Goal: Task Accomplishment & Management: Manage account settings

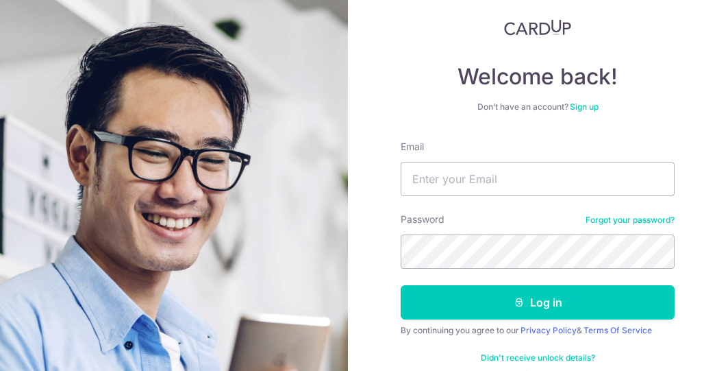
scroll to position [105, 0]
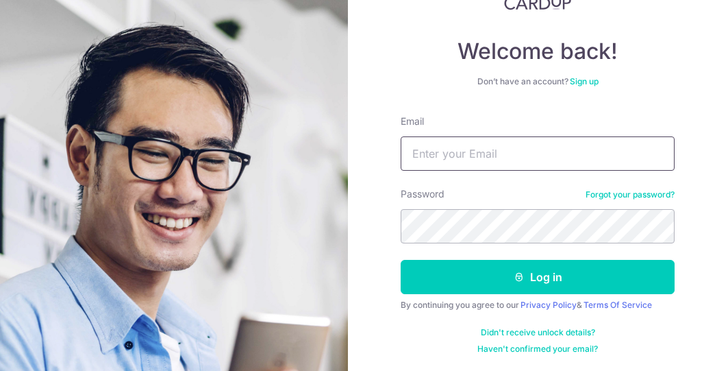
type input "[EMAIL_ADDRESS][DOMAIN_NAME]"
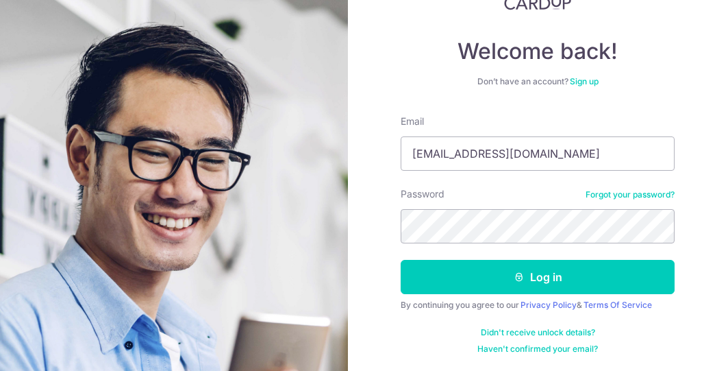
click at [630, 256] on form "Email ch4rlesng@gmail.com Password Forgot your password? Log in By continuing y…" at bounding box center [538, 234] width 274 height 240
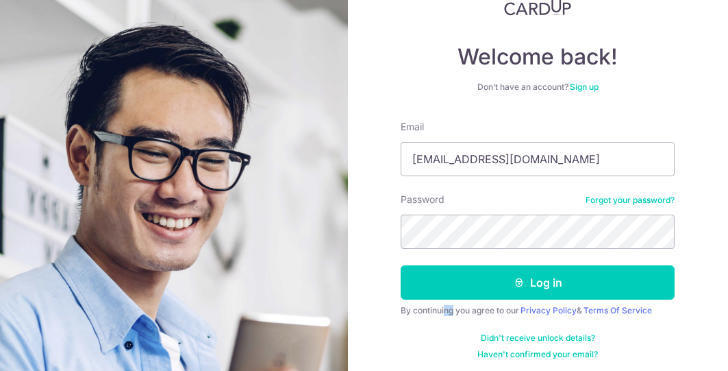
click at [630, 256] on form "Email ch4rlesng@gmail.com Password Forgot your password? Log in By continuing y…" at bounding box center [538, 240] width 274 height 240
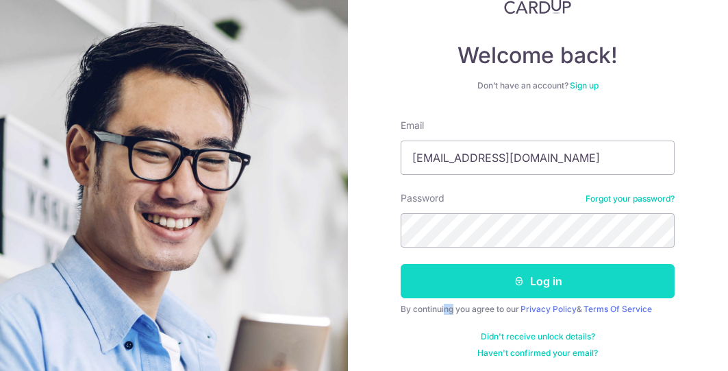
click at [620, 273] on button "Log in" at bounding box center [538, 281] width 274 height 34
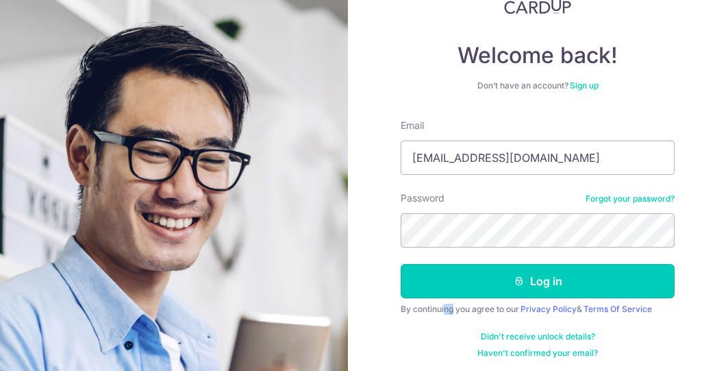
scroll to position [101, 0]
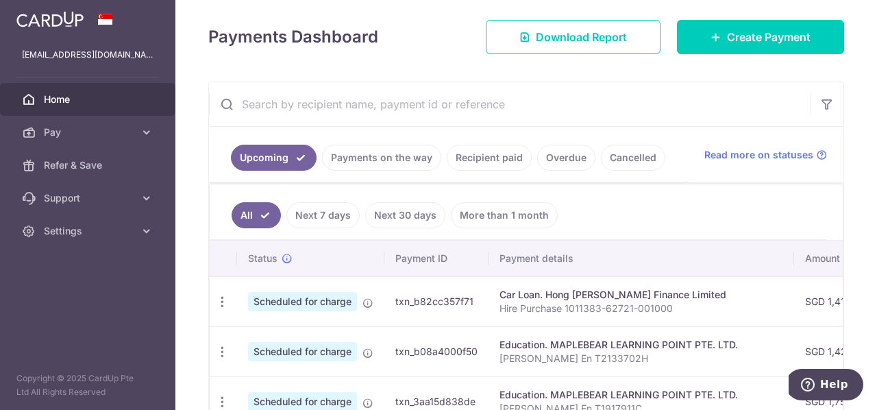
scroll to position [188, 0]
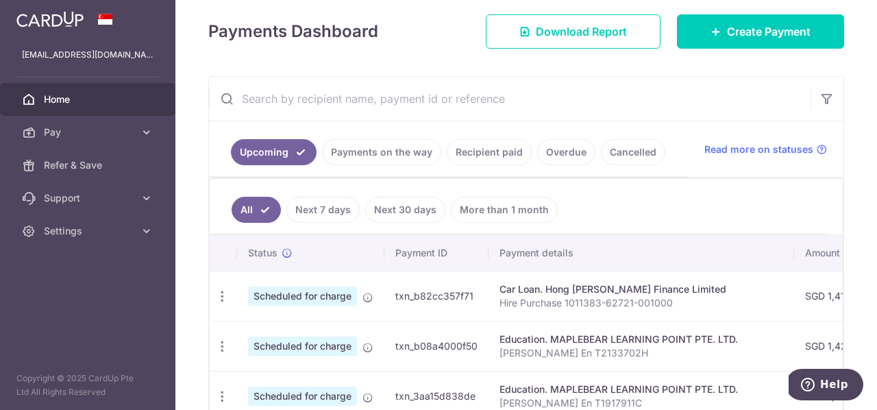
click at [393, 159] on link "Payments on the way" at bounding box center [381, 152] width 119 height 26
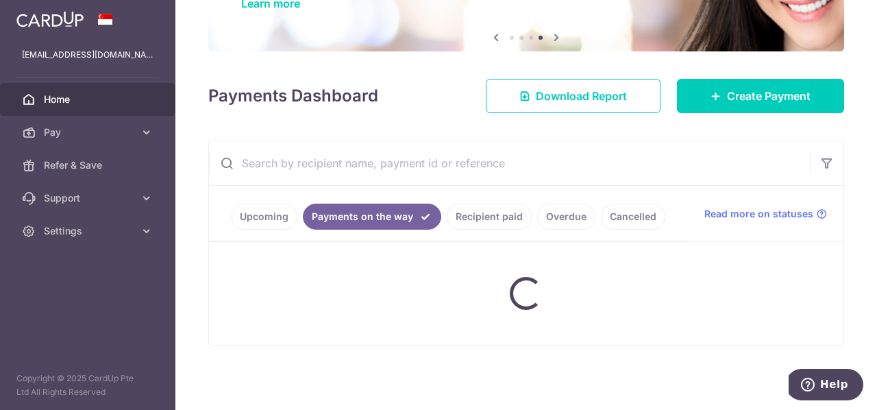
scroll to position [108, 0]
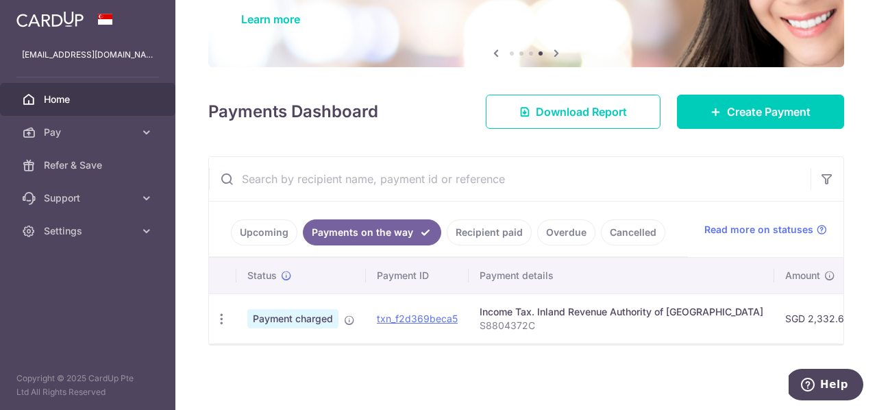
click at [284, 232] on link "Upcoming" at bounding box center [264, 232] width 66 height 26
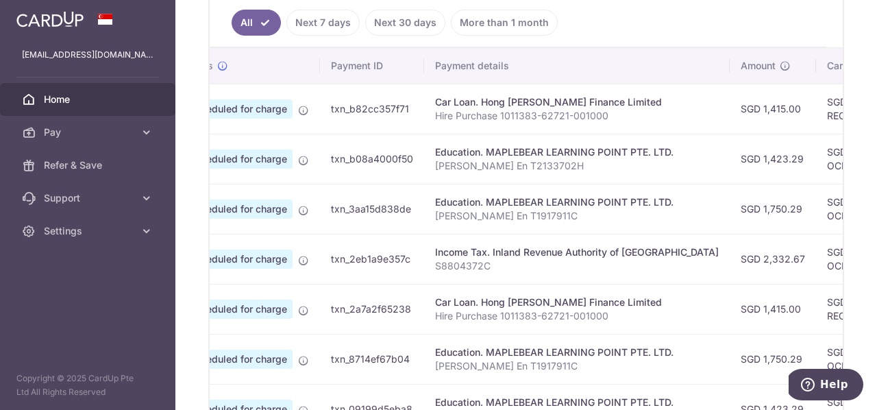
scroll to position [0, 0]
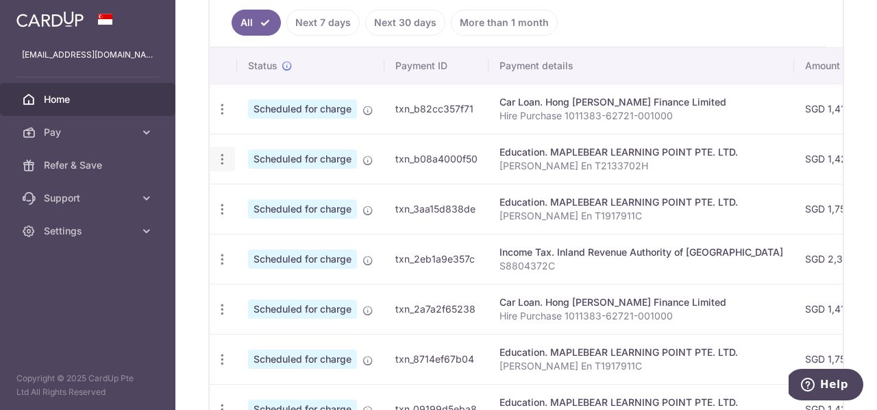
click at [218, 160] on icon "button" at bounding box center [222, 159] width 14 height 14
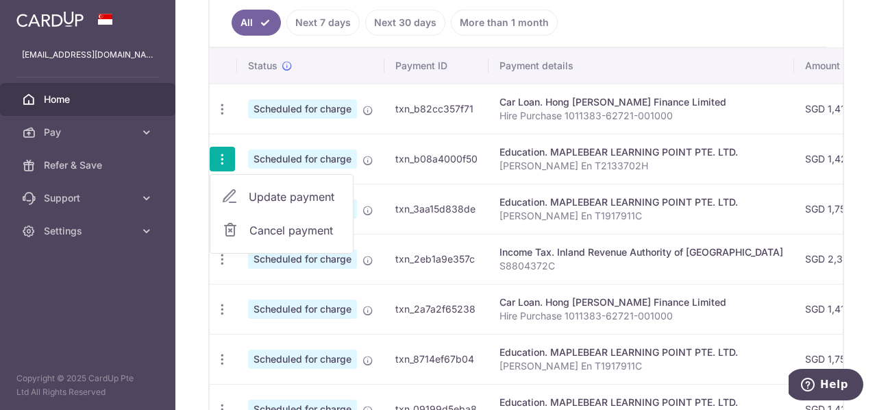
click at [293, 196] on span "Update payment" at bounding box center [295, 196] width 93 height 16
radio input "true"
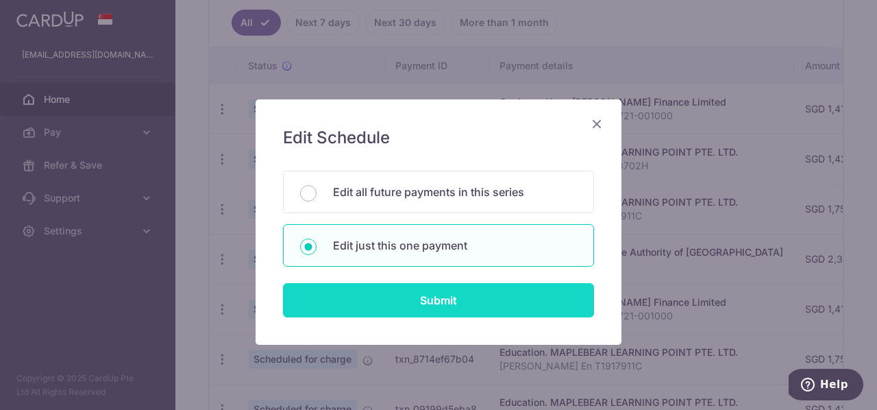
click at [480, 299] on input "Submit" at bounding box center [438, 300] width 311 height 34
radio input "true"
type input "1,423.29"
type input "[DATE]"
type input "[PERSON_NAME] En T2133702H"
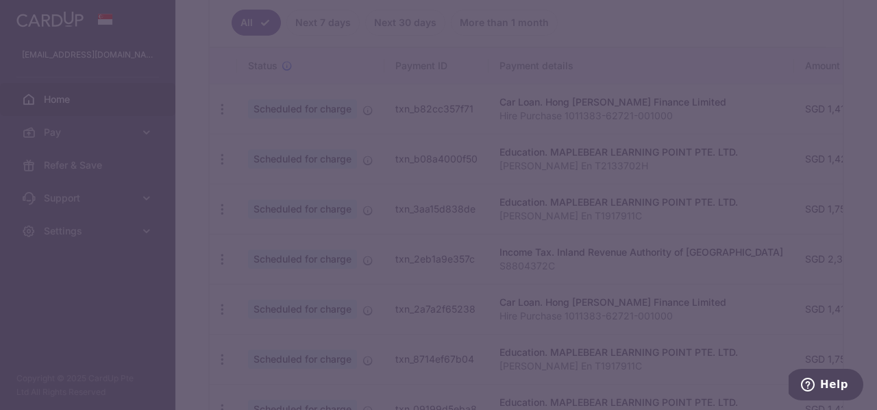
type input "OCBC90NMC"
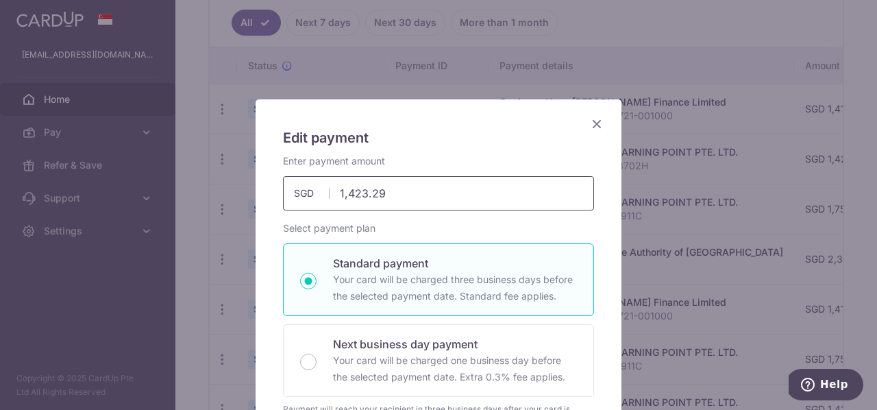
drag, startPoint x: 399, startPoint y: 193, endPoint x: 317, endPoint y: 187, distance: 82.5
click at [312, 186] on div "1,423.29 1423.29 SGD" at bounding box center [438, 193] width 311 height 34
type input "2"
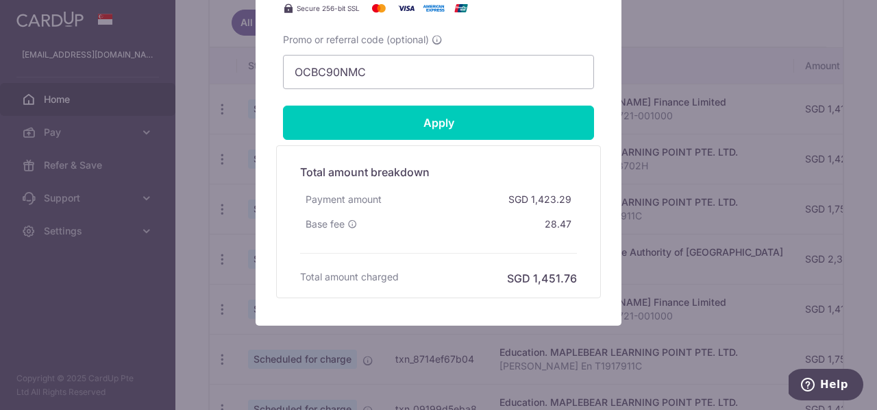
scroll to position [692, 0]
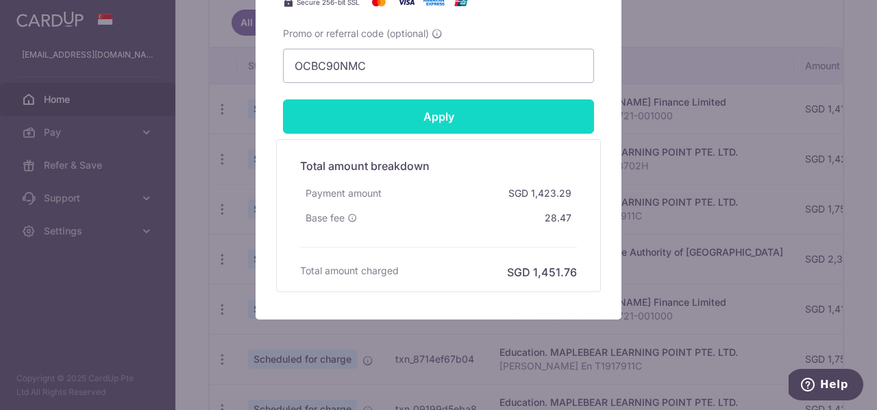
type input "1,418.93"
click at [437, 121] on input "Apply" at bounding box center [438, 116] width 311 height 34
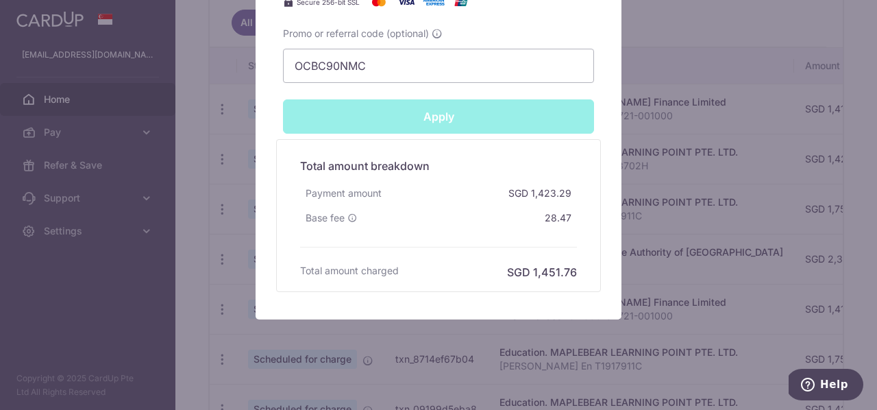
type input "Successfully Applied"
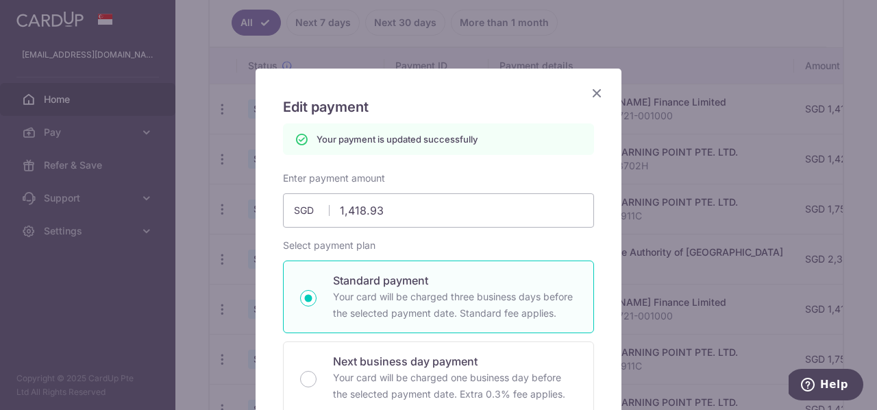
scroll to position [30, 0]
click at [597, 93] on icon "Close" at bounding box center [597, 93] width 16 height 17
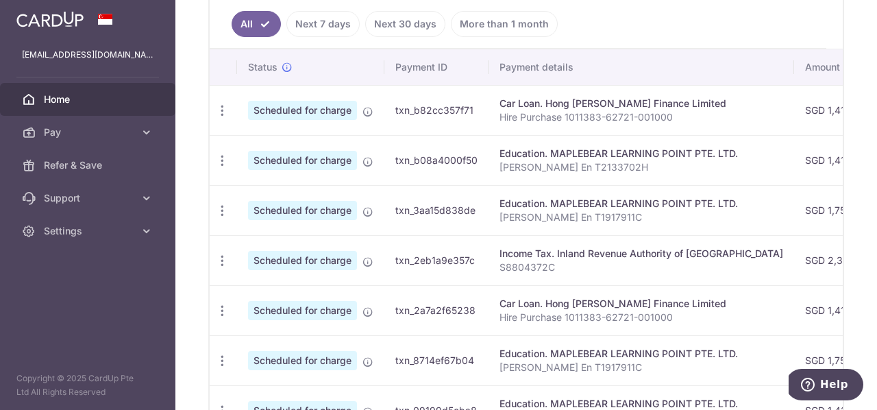
scroll to position [380, 0]
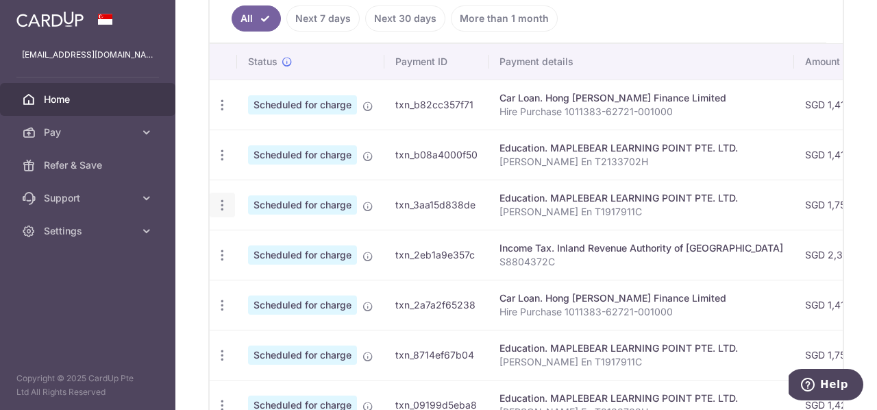
click at [223, 206] on icon "button" at bounding box center [222, 205] width 14 height 14
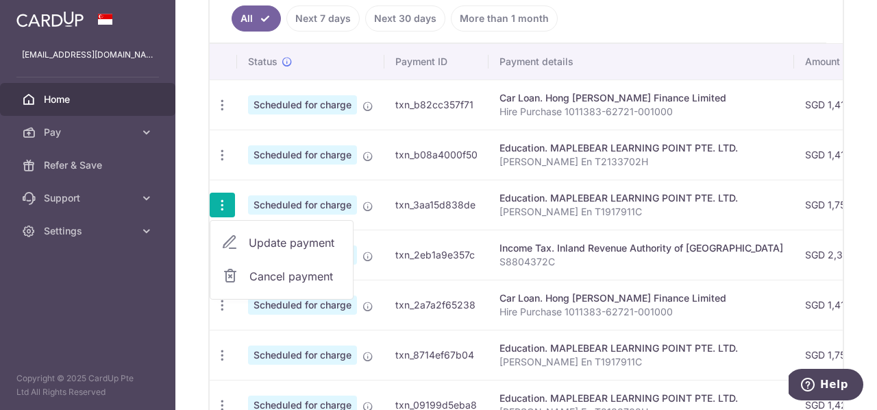
click at [287, 241] on span "Update payment" at bounding box center [295, 242] width 93 height 16
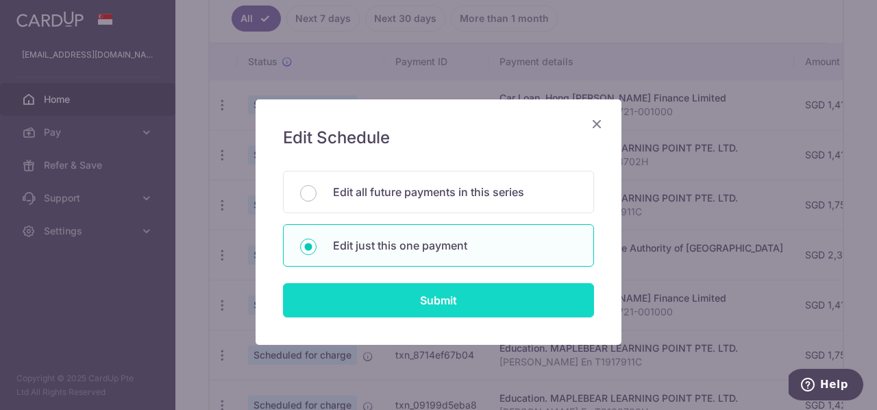
click at [445, 300] on input "Submit" at bounding box center [438, 300] width 311 height 34
radio input "true"
type input "1,750.29"
type input "[DATE]"
type input "[PERSON_NAME] En T1917911C"
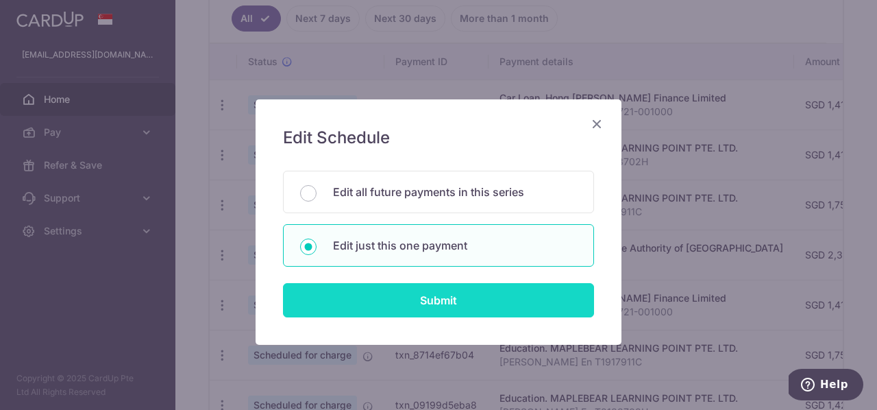
type input "OCBC90NMC"
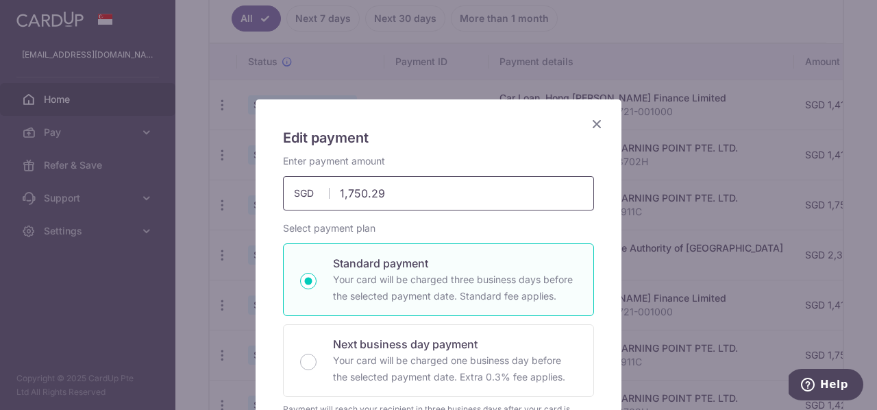
drag, startPoint x: 423, startPoint y: 200, endPoint x: 352, endPoint y: 203, distance: 70.6
click at [330, 199] on input "1,750.29" at bounding box center [438, 193] width 311 height 34
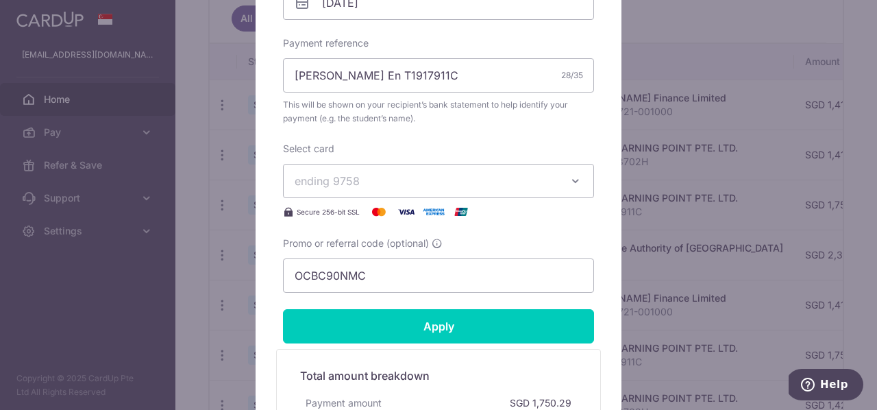
scroll to position [484, 0]
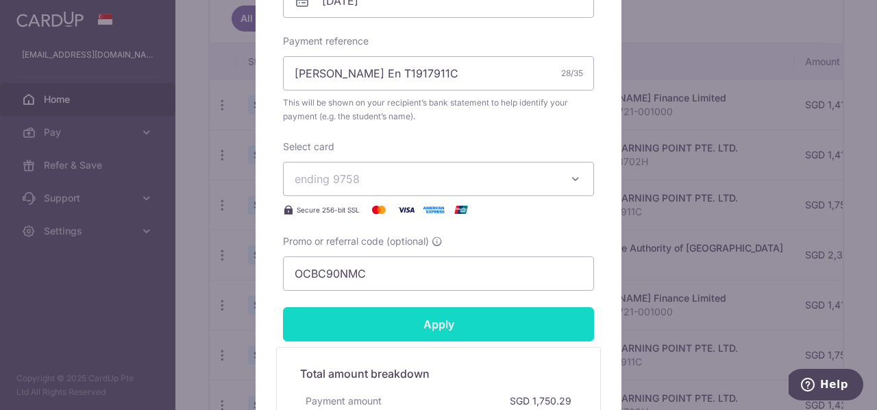
type input "1,745.93"
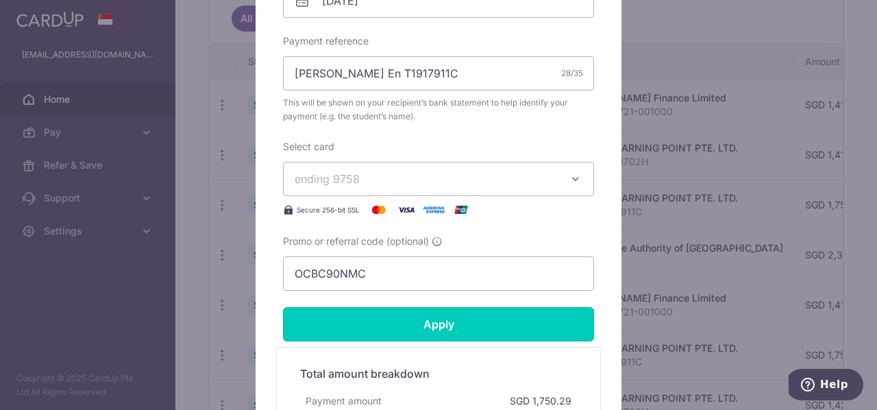
click at [563, 328] on input "Apply" at bounding box center [438, 324] width 311 height 34
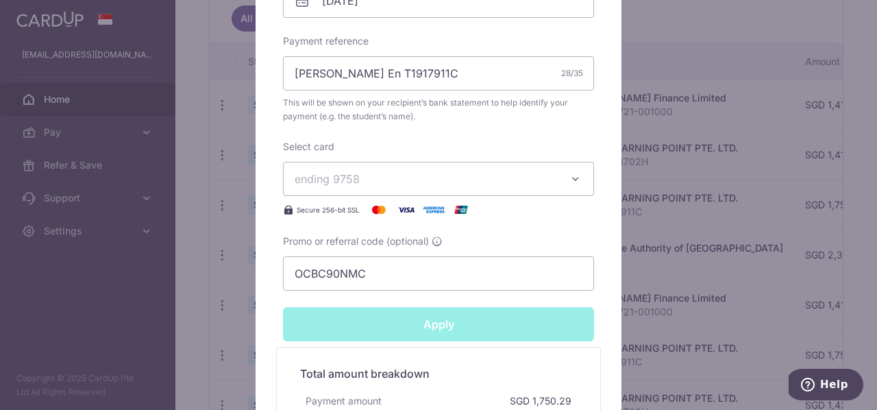
type input "Successfully Applied"
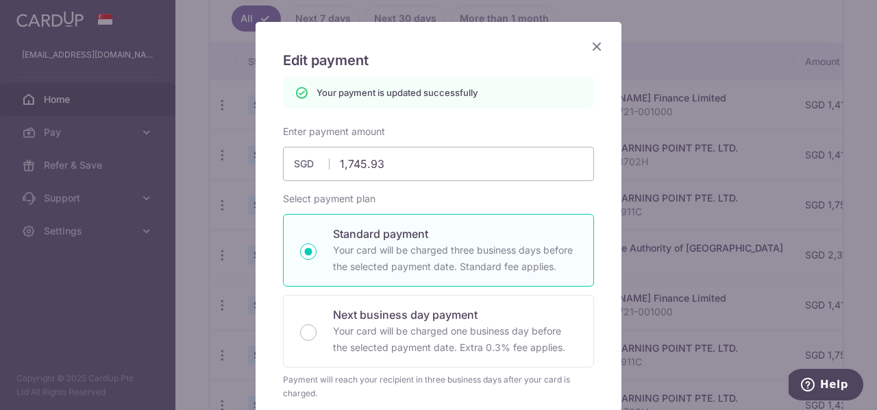
scroll to position [0, 0]
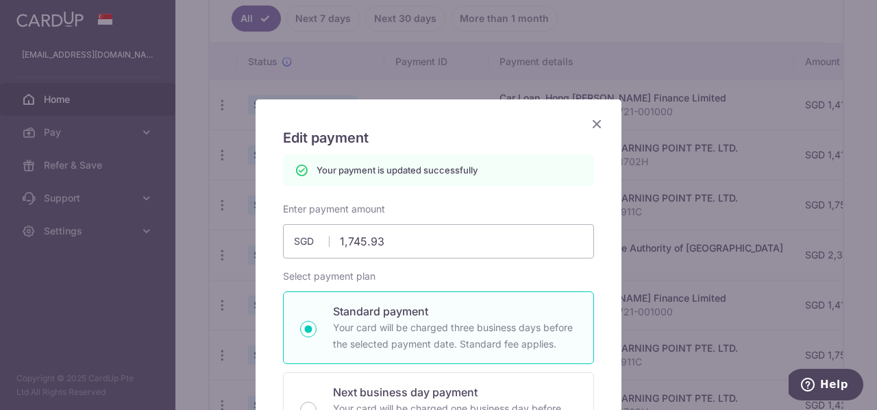
click at [600, 119] on icon "Close" at bounding box center [597, 123] width 16 height 17
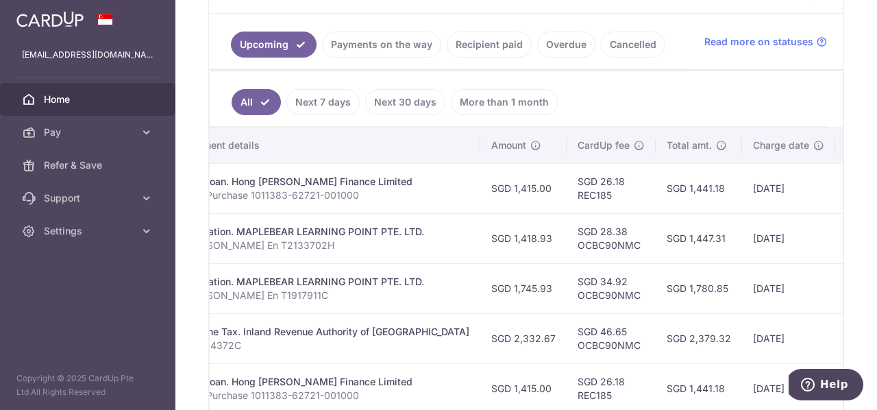
scroll to position [273, 0]
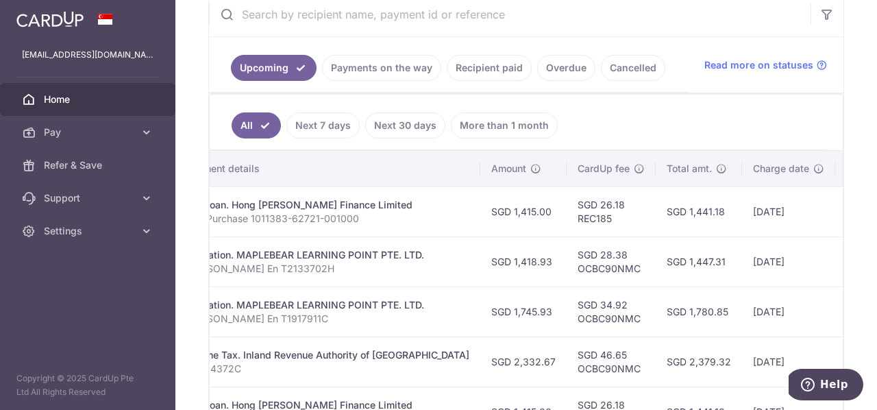
click at [489, 68] on link "Recipient paid" at bounding box center [489, 68] width 85 height 26
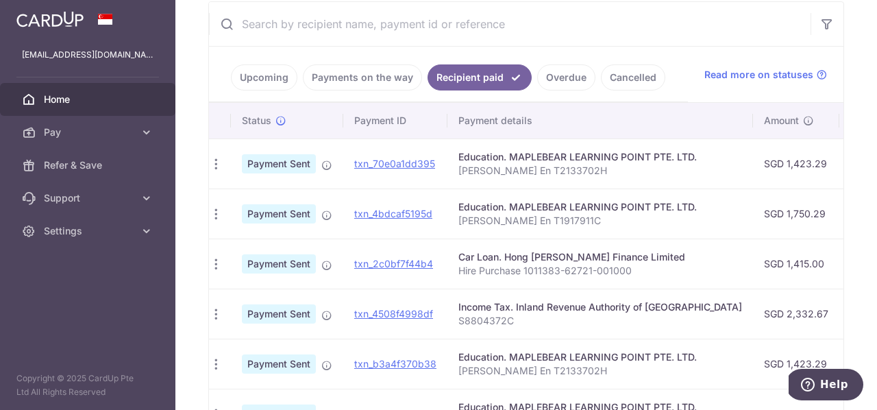
scroll to position [0, 2]
click at [249, 80] on link "Upcoming" at bounding box center [264, 77] width 66 height 26
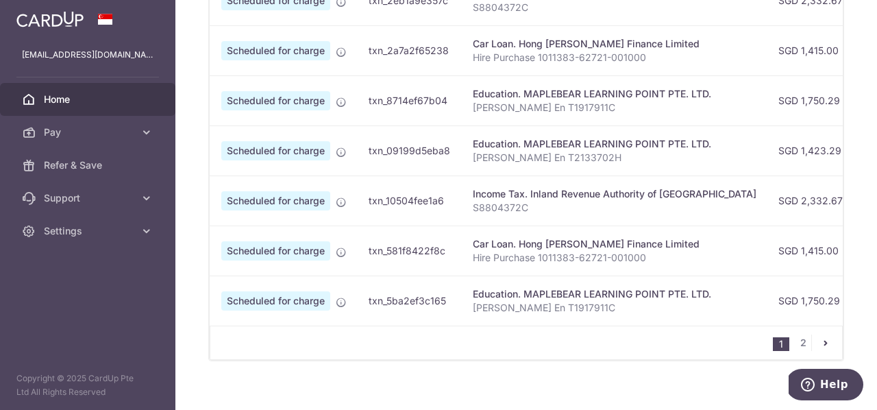
scroll to position [0, 0]
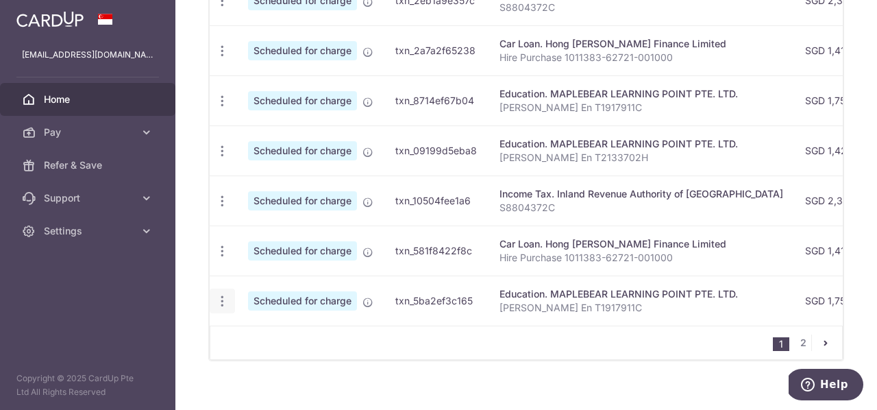
click at [226, 306] on icon "button" at bounding box center [222, 301] width 14 height 14
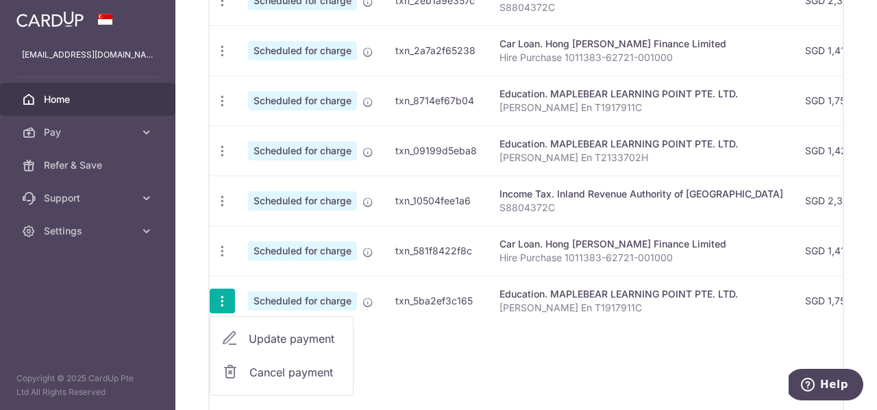
click at [301, 369] on span "Cancel payment" at bounding box center [295, 372] width 92 height 16
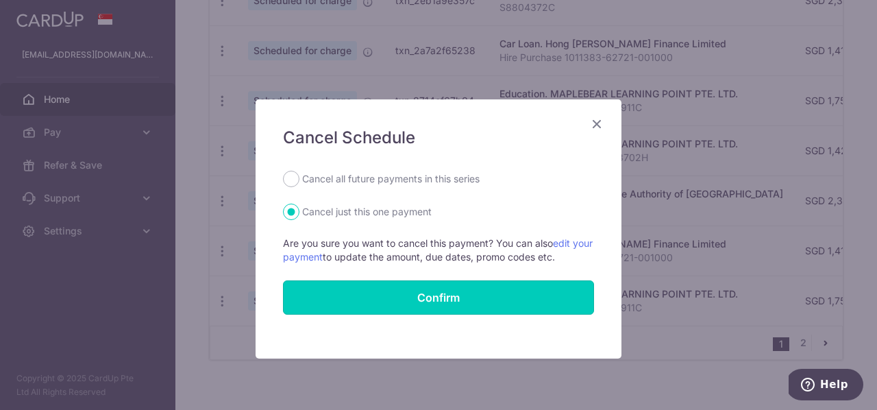
click at [496, 297] on button "Confirm" at bounding box center [438, 297] width 311 height 34
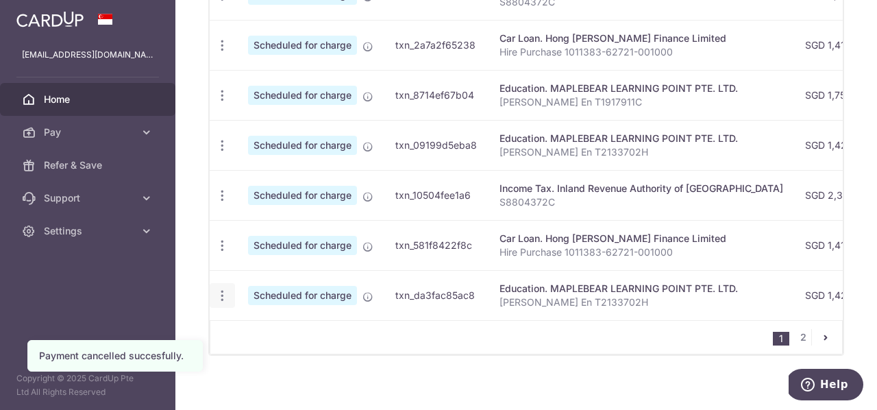
click at [221, 299] on icon "button" at bounding box center [222, 295] width 14 height 14
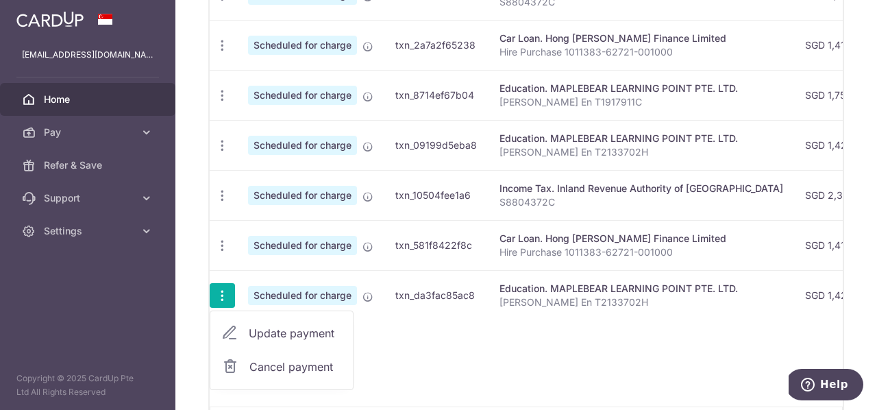
click at [310, 368] on span "Cancel payment" at bounding box center [295, 366] width 92 height 16
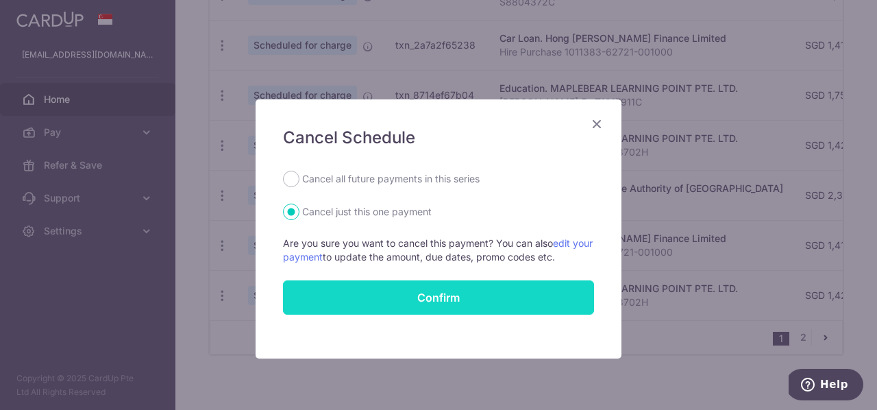
click at [464, 295] on button "Confirm" at bounding box center [438, 297] width 311 height 34
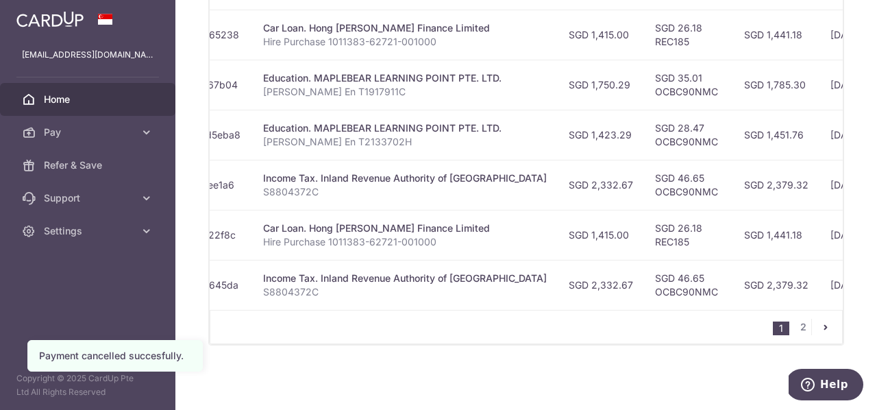
scroll to position [0, 245]
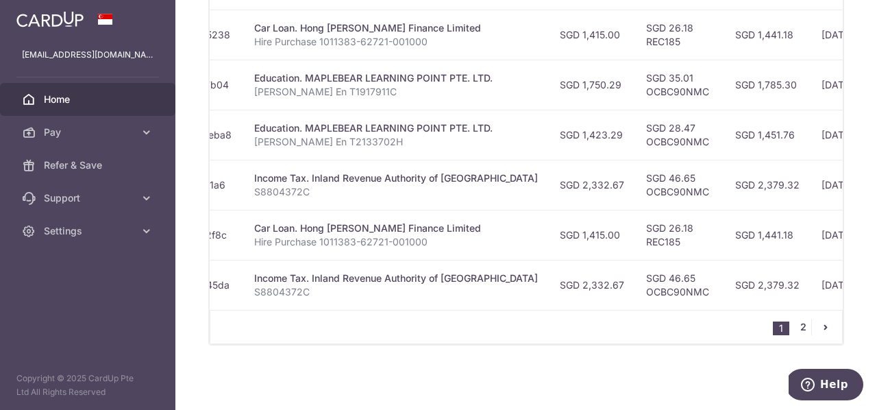
click at [804, 333] on link "2" at bounding box center [803, 327] width 16 height 16
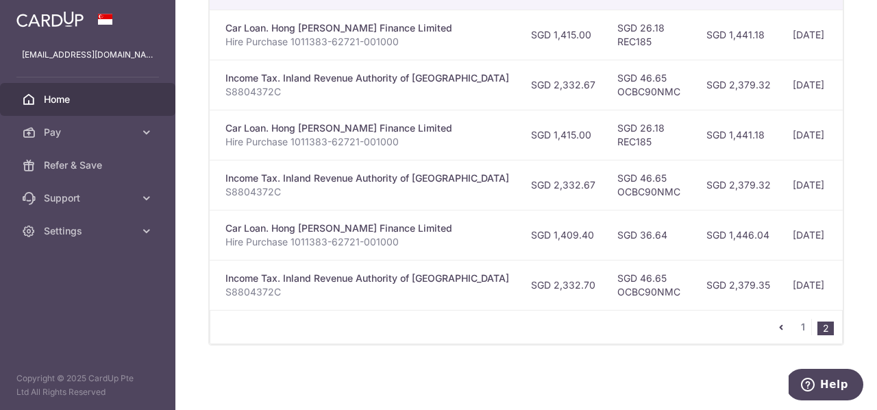
scroll to position [0, 273]
click at [800, 329] on link "1" at bounding box center [803, 327] width 16 height 16
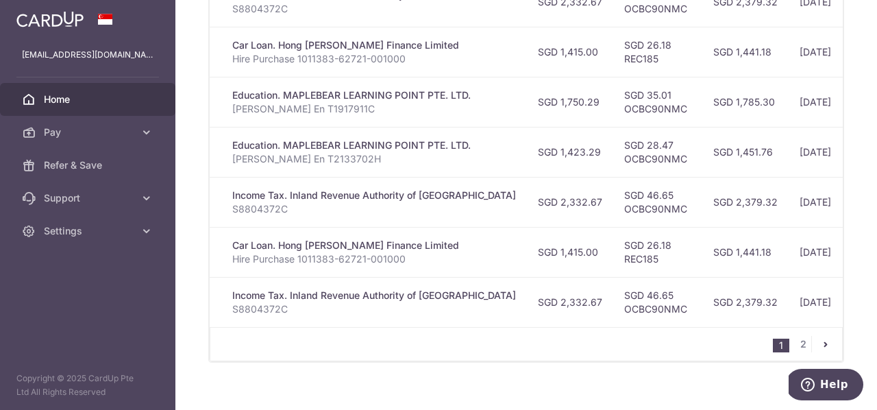
scroll to position [650, 0]
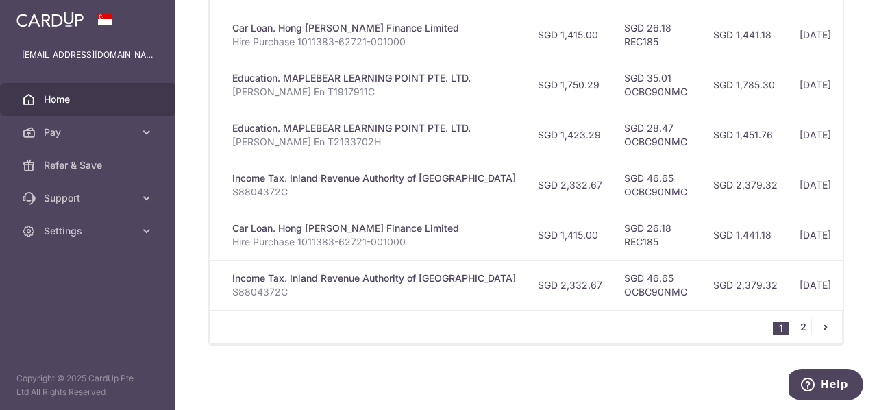
click at [804, 332] on link "2" at bounding box center [803, 327] width 16 height 16
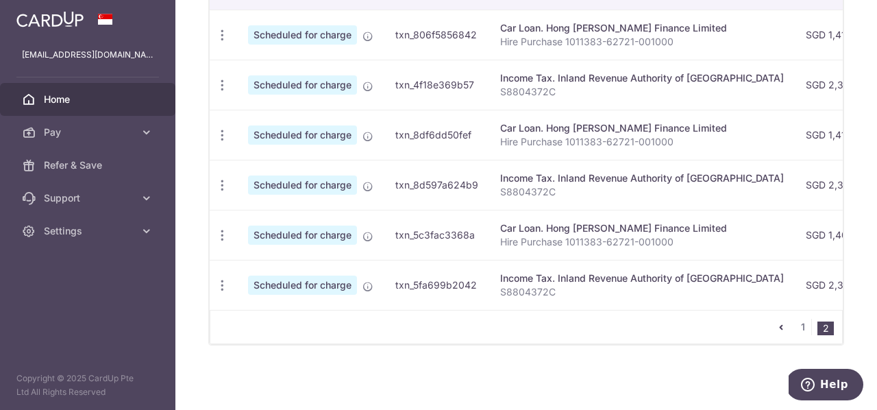
scroll to position [0, 0]
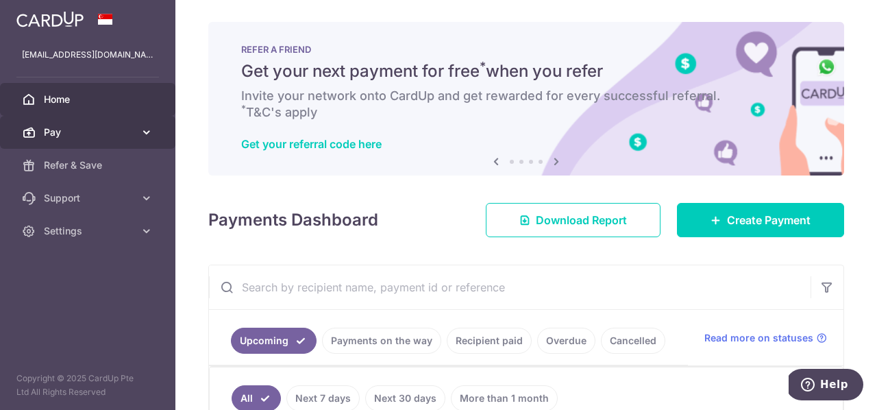
click at [144, 134] on icon at bounding box center [147, 132] width 14 height 14
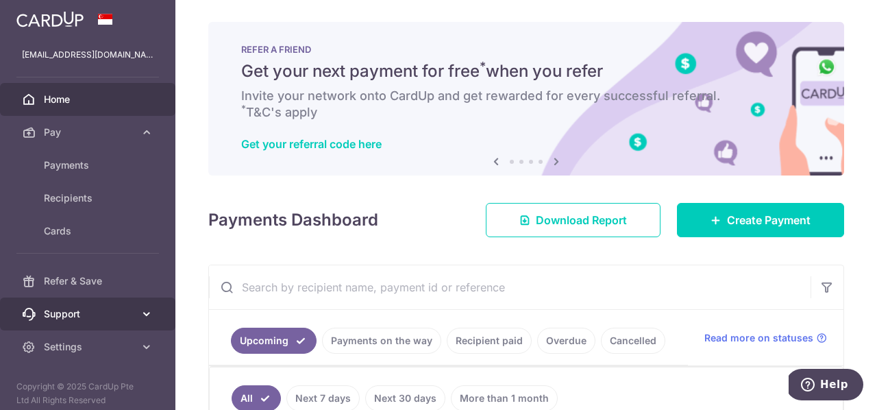
drag, startPoint x: 143, startPoint y: 313, endPoint x: 162, endPoint y: 318, distance: 19.8
click at [143, 313] on icon at bounding box center [147, 314] width 14 height 14
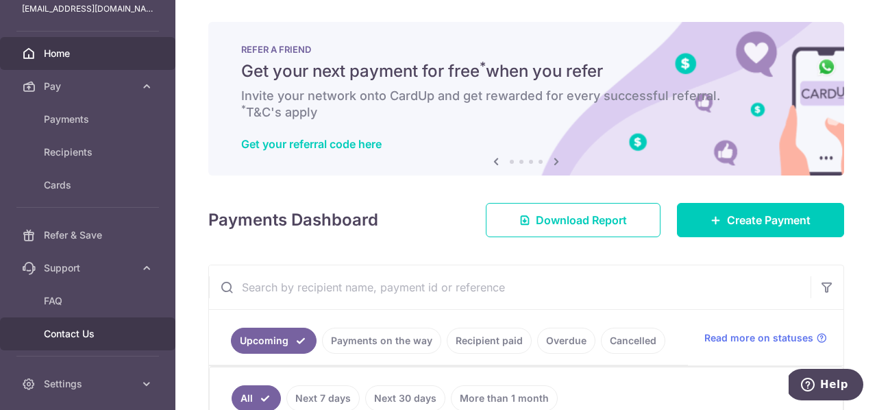
scroll to position [91, 0]
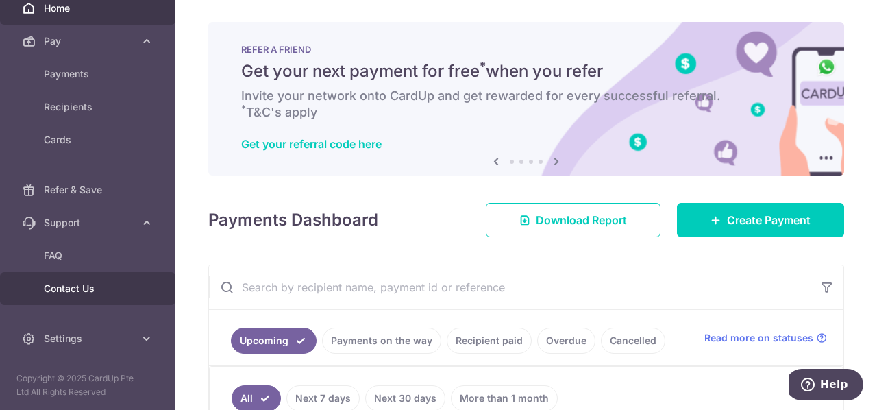
click at [76, 288] on span "Contact Us" at bounding box center [89, 289] width 90 height 14
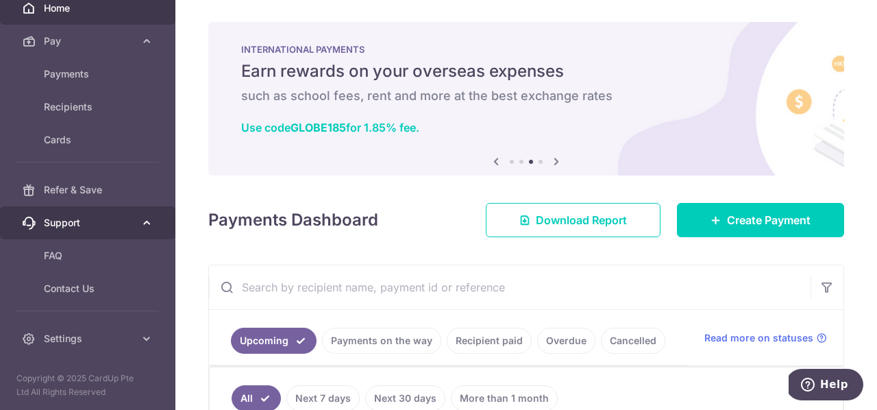
click at [145, 227] on icon at bounding box center [147, 223] width 14 height 14
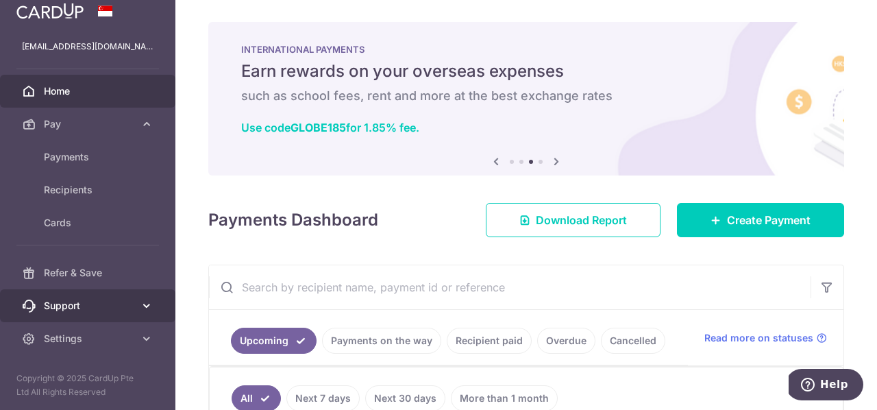
click at [84, 299] on span "Support" at bounding box center [89, 306] width 90 height 14
